Goal: Task Accomplishment & Management: Manage account settings

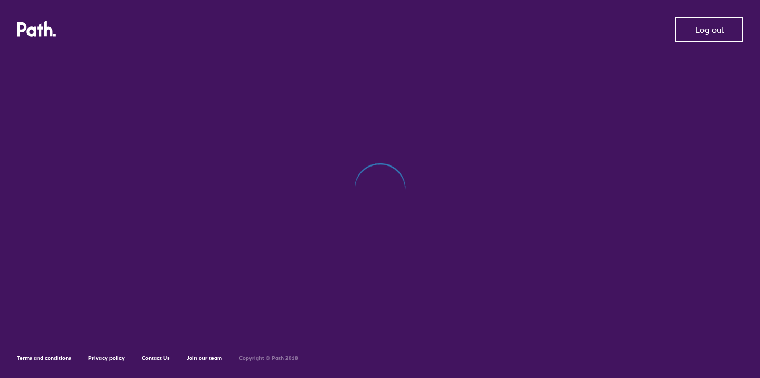
click at [680, 32] on button "Log out" at bounding box center [710, 29] width 68 height 25
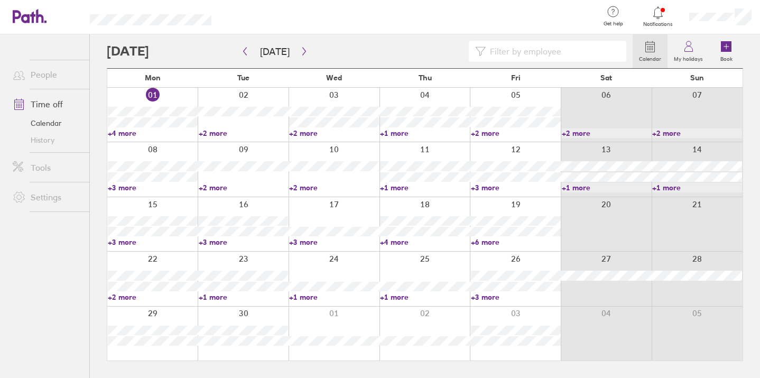
click at [304, 131] on link "+2 more" at bounding box center [334, 133] width 90 height 10
click at [405, 136] on link "+1 more" at bounding box center [425, 133] width 90 height 10
click at [402, 133] on link "+1 more" at bounding box center [425, 133] width 90 height 10
click at [492, 133] on link "+2 more" at bounding box center [516, 133] width 90 height 10
